Goal: Information Seeking & Learning: Stay updated

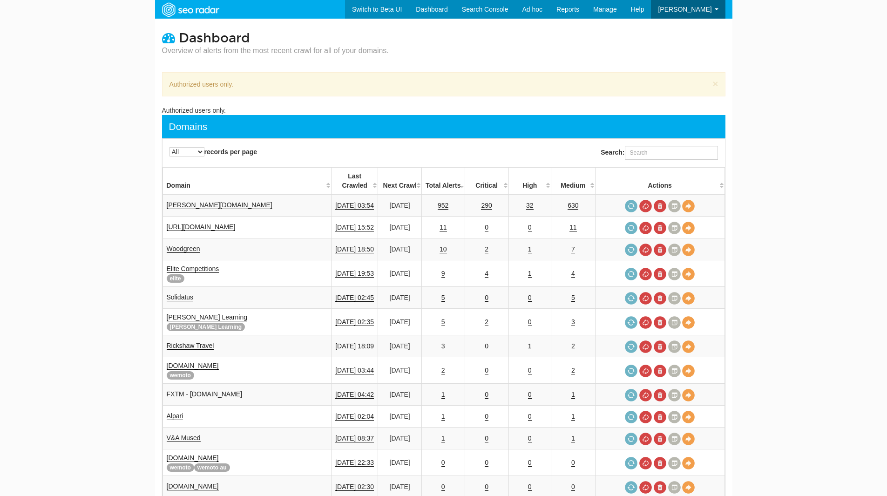
select select "-1"
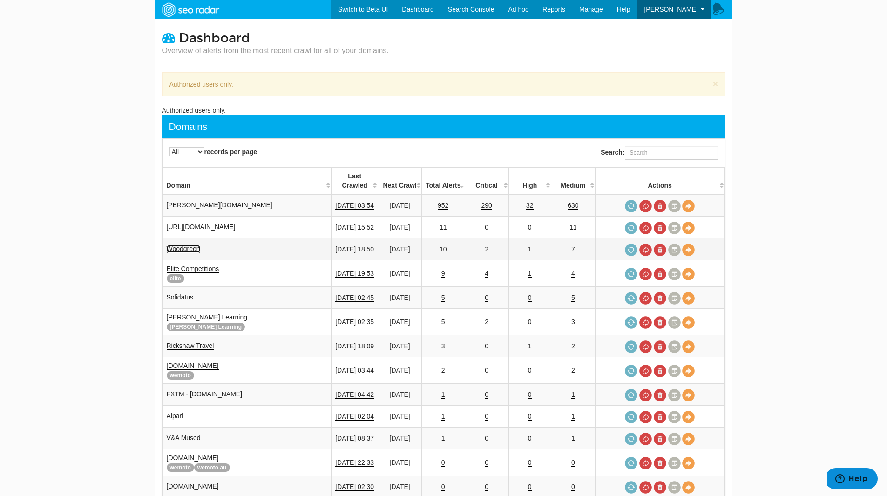
click at [190, 245] on link "Woodgreen" at bounding box center [184, 249] width 34 height 8
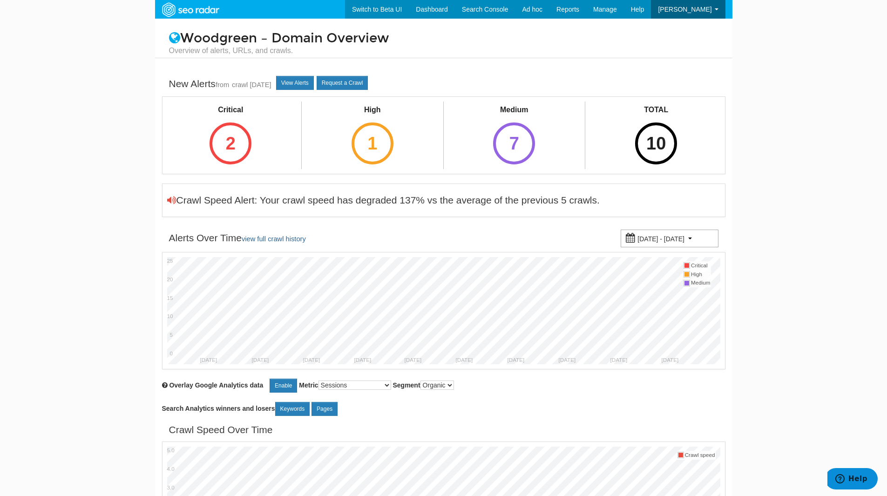
scroll to position [37, 0]
click at [235, 132] on div "2" at bounding box center [231, 143] width 42 height 42
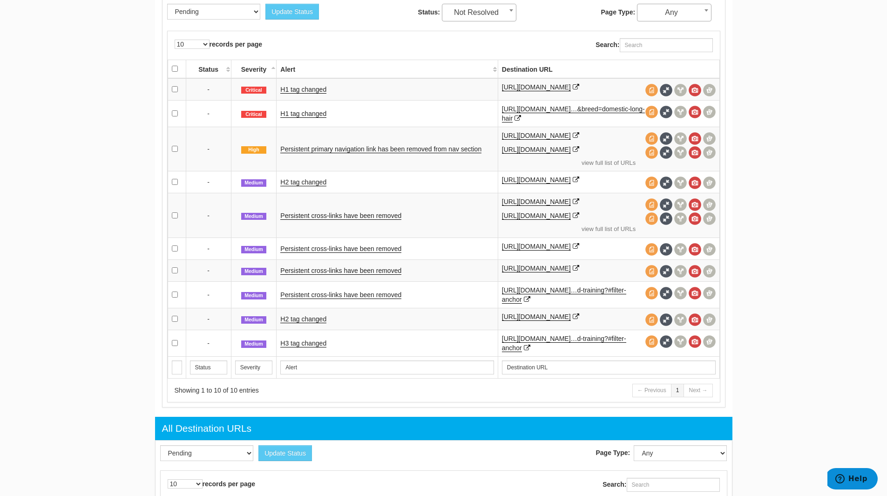
scroll to position [396, 0]
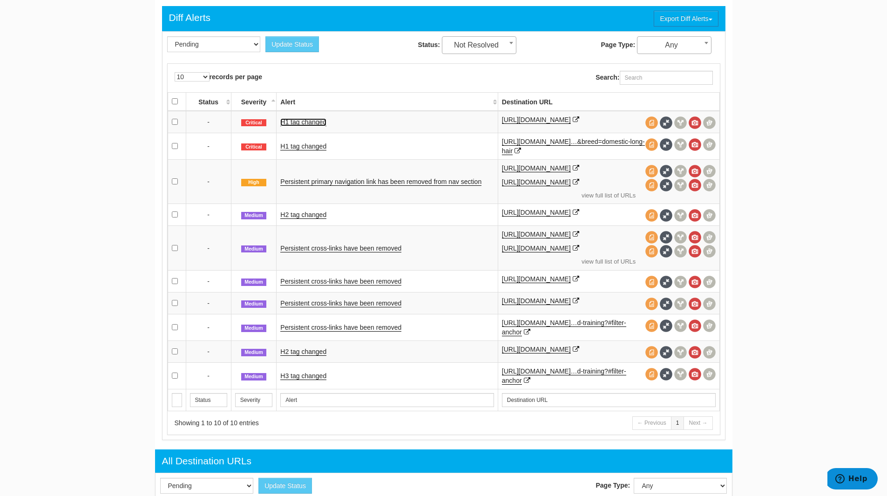
click at [297, 120] on link "H1 tag changed" at bounding box center [303, 122] width 46 height 8
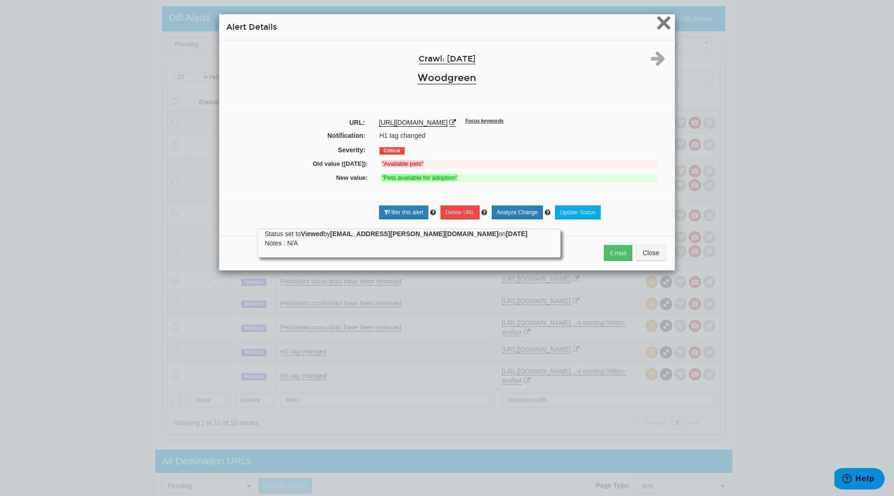
click at [657, 24] on span "×" at bounding box center [664, 22] width 16 height 31
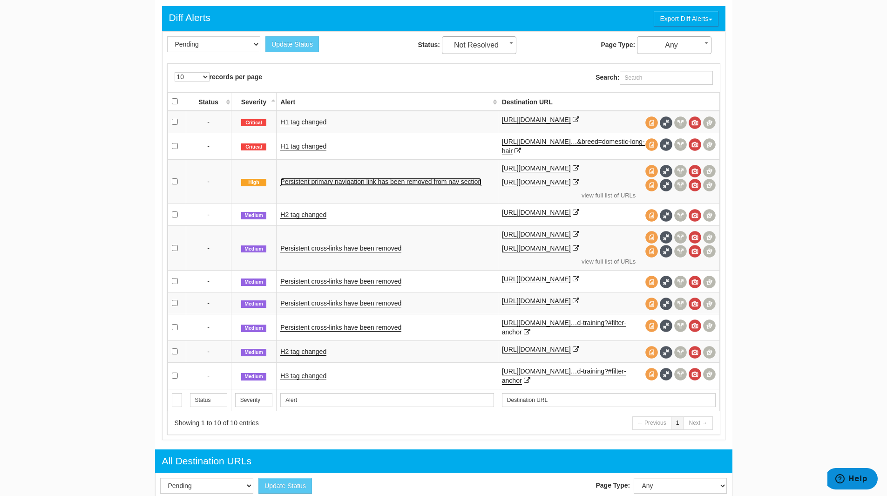
click at [311, 181] on link "Persistent primary navigation link has been removed from nav section" at bounding box center [380, 182] width 201 height 8
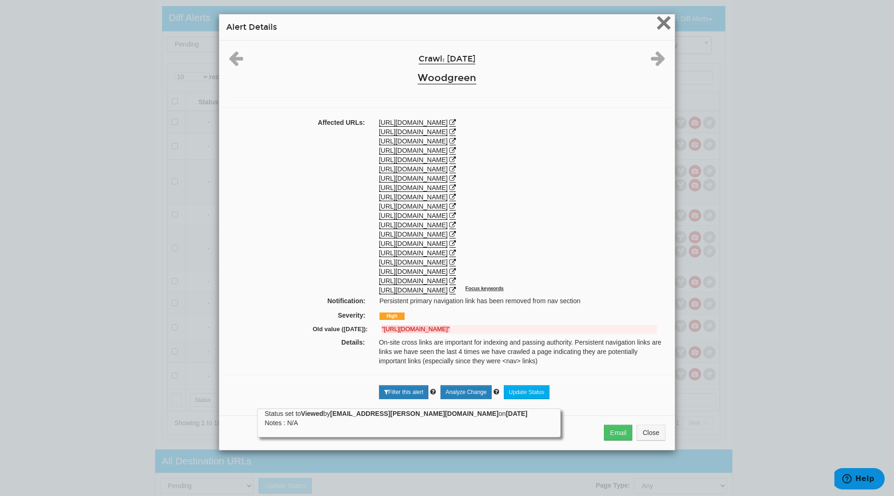
click at [656, 23] on span "×" at bounding box center [664, 22] width 16 height 31
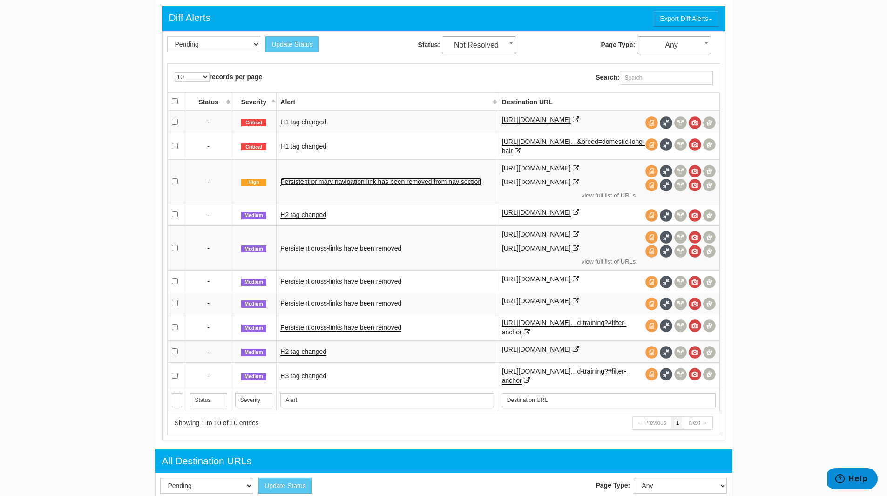
click at [397, 181] on link "Persistent primary navigation link has been removed from nav section" at bounding box center [380, 182] width 201 height 8
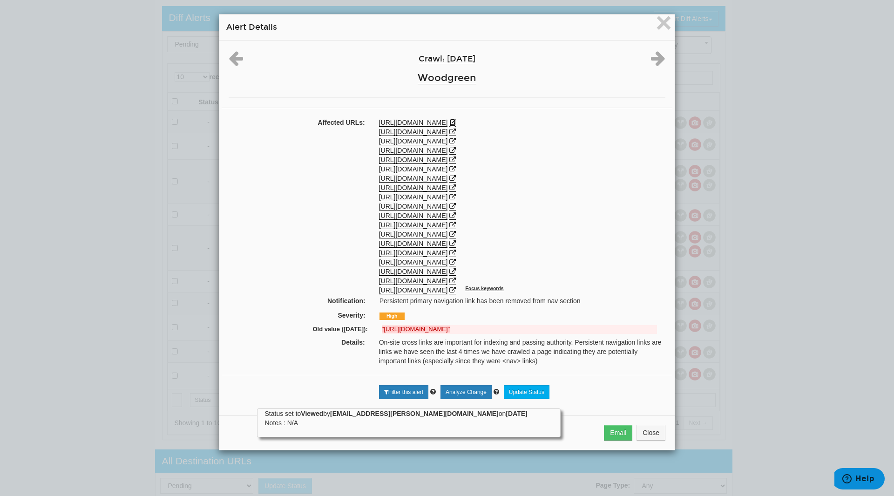
click at [451, 121] on icon at bounding box center [452, 122] width 7 height 7
click at [662, 23] on span "×" at bounding box center [664, 22] width 16 height 31
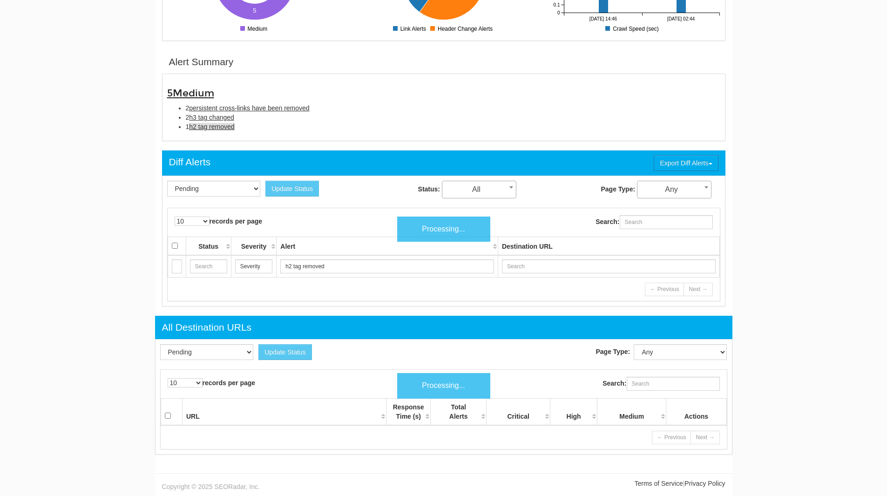
scroll to position [37, 0]
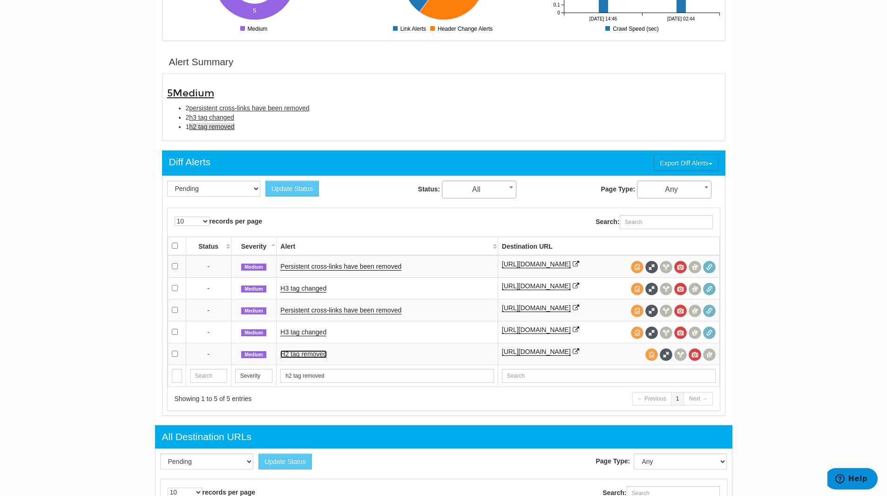
click at [298, 358] on link "H2 tag removed" at bounding box center [303, 354] width 47 height 8
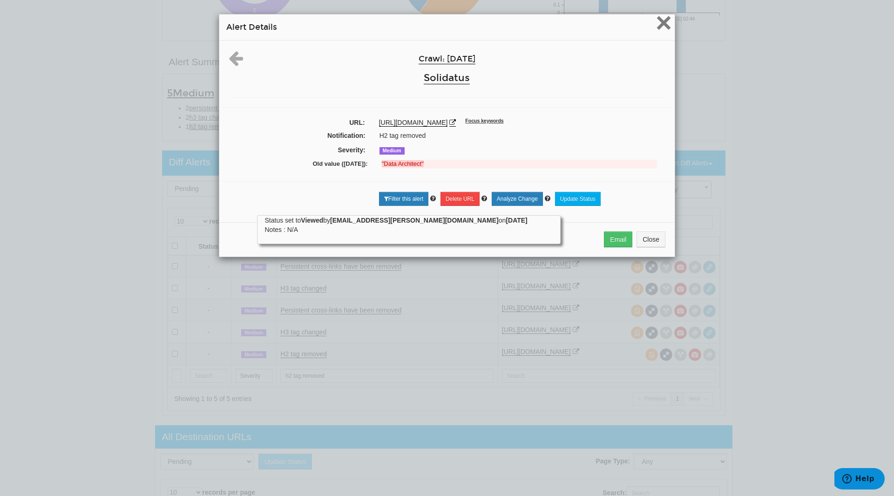
click at [657, 19] on span "×" at bounding box center [664, 22] width 16 height 31
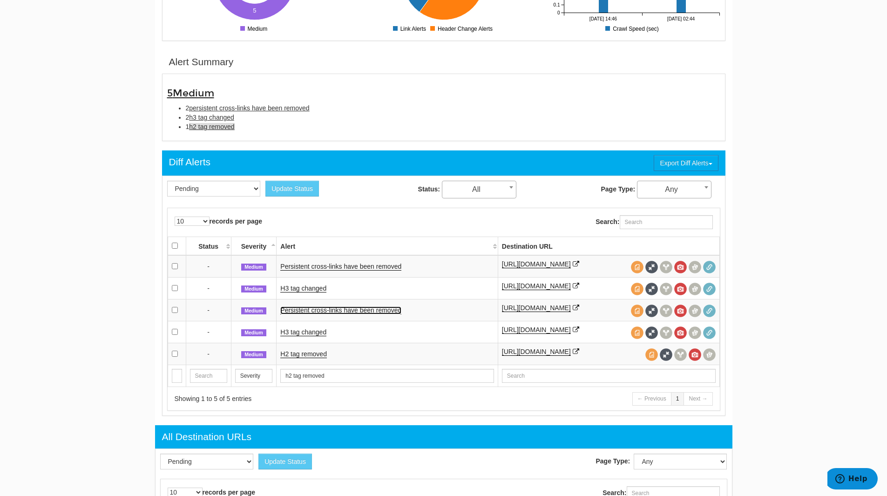
click at [307, 314] on link "Persistent cross-links have been removed" at bounding box center [340, 310] width 121 height 8
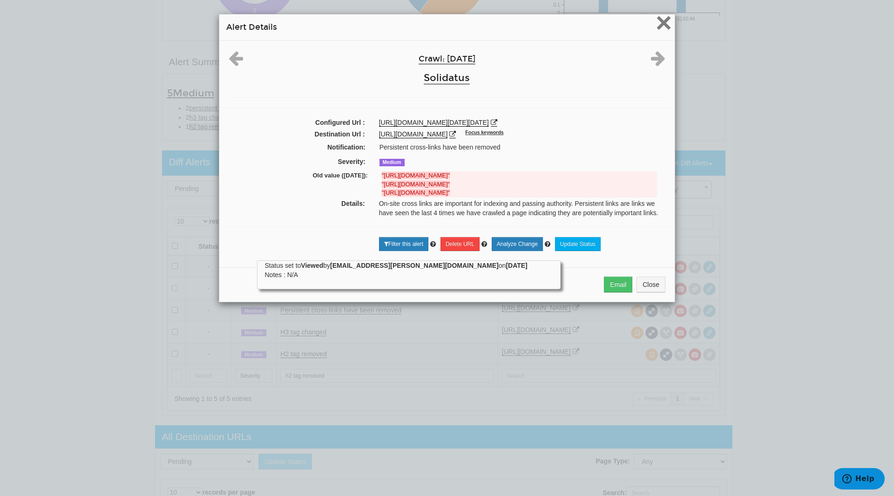
click at [663, 21] on span "×" at bounding box center [664, 22] width 16 height 31
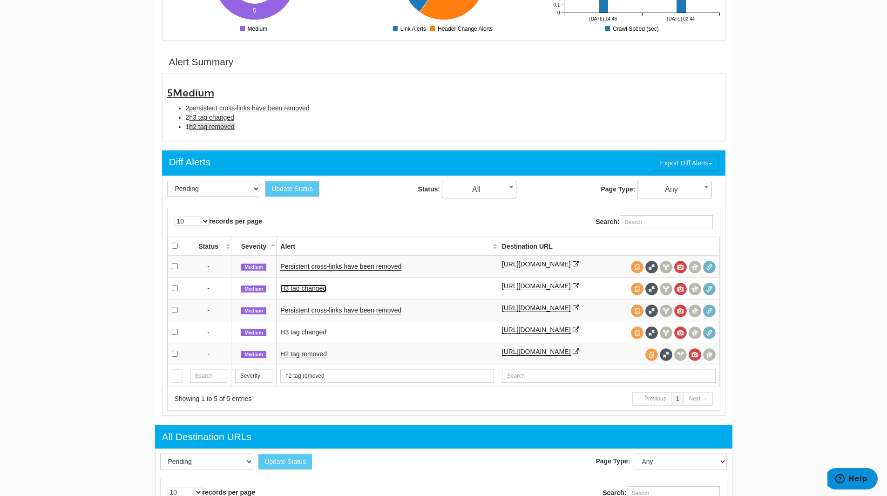
click at [295, 287] on link "H3 tag changed" at bounding box center [303, 288] width 46 height 8
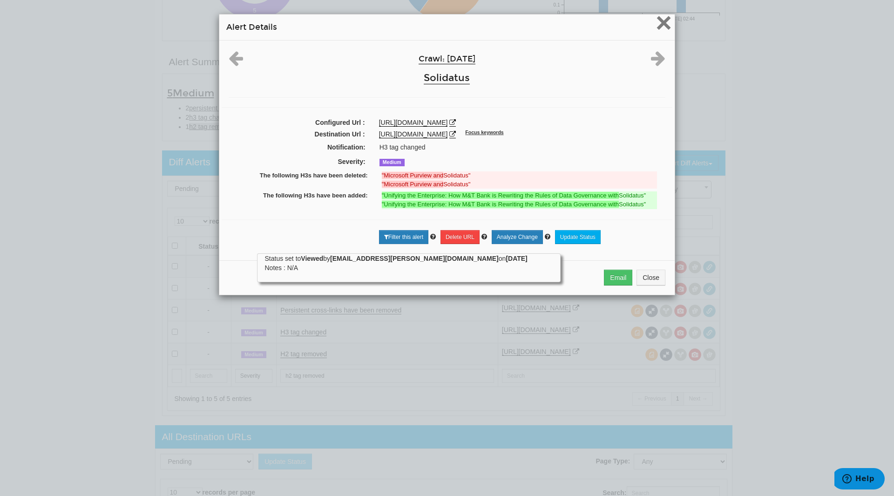
click at [661, 21] on span "×" at bounding box center [664, 22] width 16 height 31
